Goal: Task Accomplishment & Management: Manage account settings

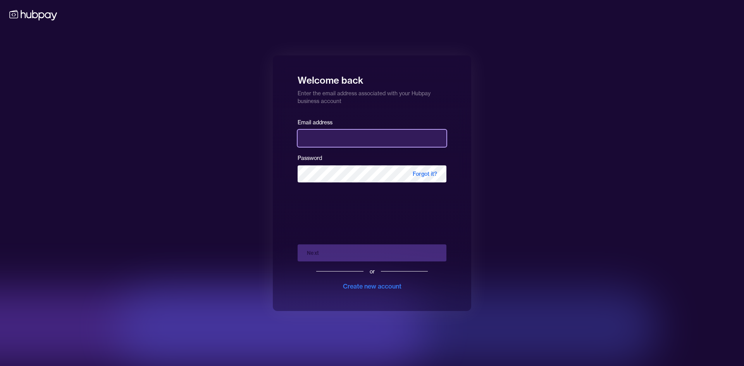
click at [356, 146] on input "email" at bounding box center [372, 138] width 149 height 17
type input "**********"
click at [319, 252] on div "Next or Create new account" at bounding box center [372, 264] width 149 height 53
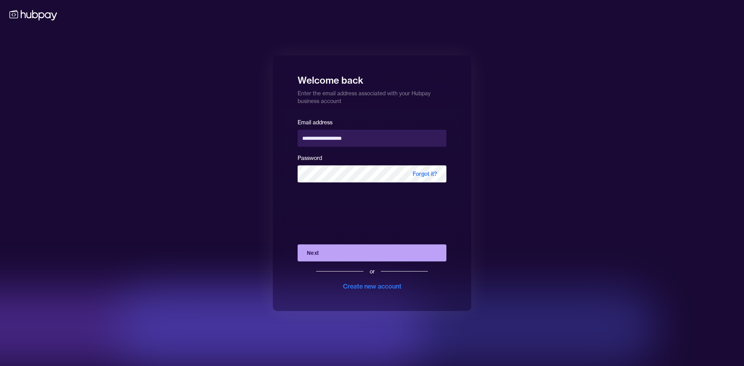
click at [322, 255] on button "Next" at bounding box center [372, 253] width 149 height 17
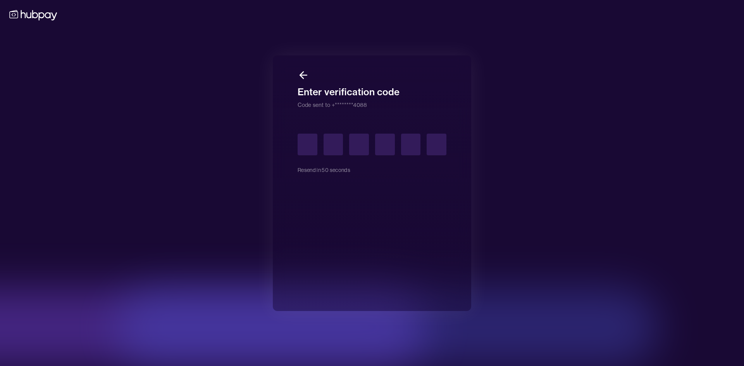
click at [451, 190] on div "Enter verification code Code sent to +********4088 Resend in 50 seconds" at bounding box center [372, 183] width 198 height 256
click at [305, 146] on input "text" at bounding box center [308, 145] width 20 height 22
drag, startPoint x: 442, startPoint y: 225, endPoint x: 398, endPoint y: 207, distance: 47.4
click at [442, 225] on div "Resend in 2 seconds" at bounding box center [372, 209] width 149 height 176
click at [304, 147] on input "text" at bounding box center [308, 145] width 20 height 22
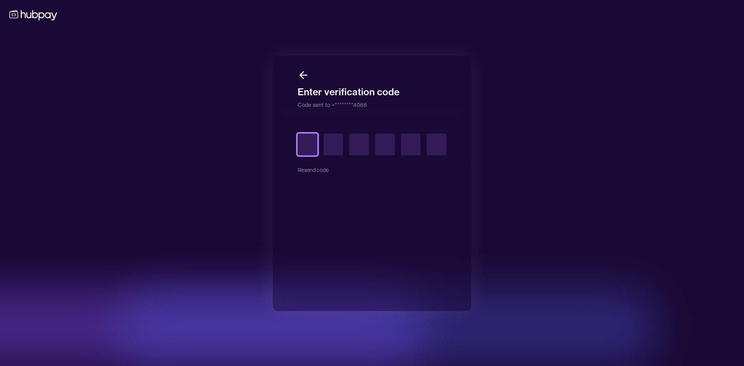
type input "*"
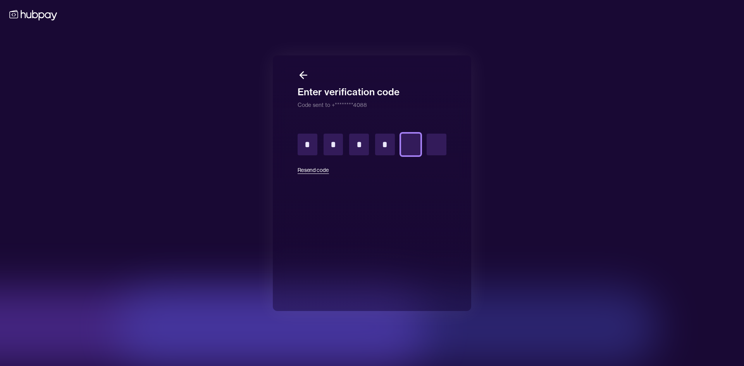
type input "*"
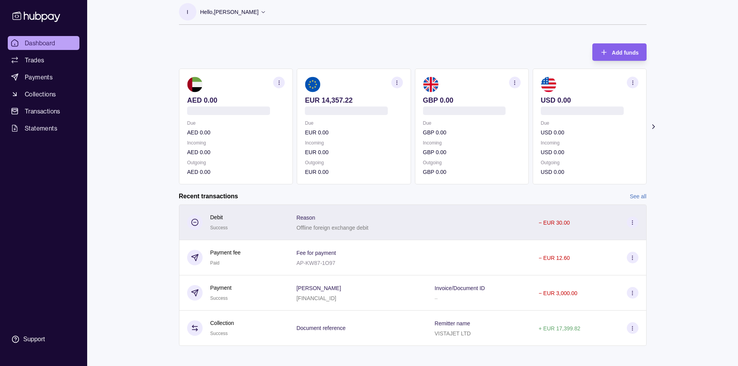
scroll to position [11, 0]
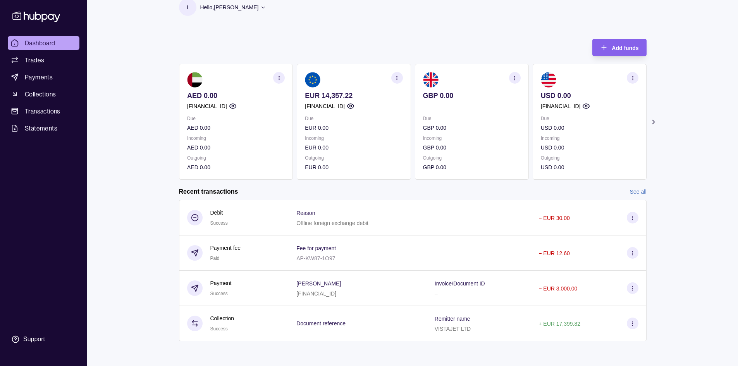
click at [345, 110] on p "[FINANCIAL_ID]" at bounding box center [325, 106] width 40 height 9
click at [306, 83] on img at bounding box center [313, 80] width 16 height 16
click at [309, 81] on img at bounding box center [313, 80] width 16 height 16
click at [400, 77] on icon "button" at bounding box center [397, 78] width 6 height 6
click at [344, 80] on link "View transactions" at bounding box center [340, 78] width 42 height 9
